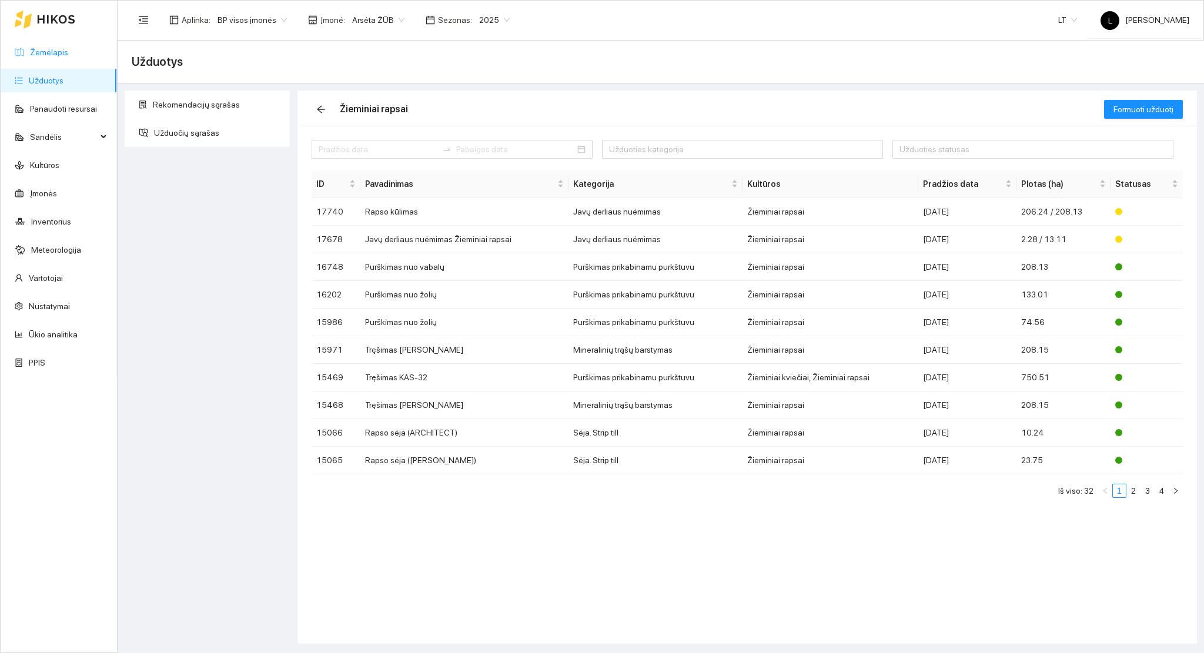
click at [63, 55] on link "Žemėlapis" at bounding box center [49, 52] width 38 height 9
